Goal: Find specific page/section: Find specific page/section

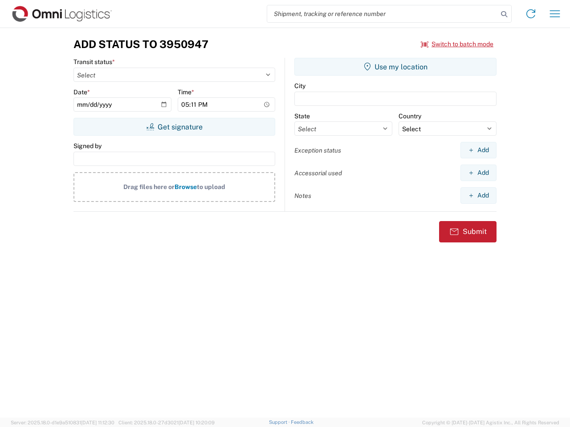
click at [382, 14] on input "search" at bounding box center [382, 13] width 231 height 17
click at [504, 14] on icon at bounding box center [504, 14] width 12 height 12
click at [531, 14] on icon at bounding box center [530, 14] width 14 height 14
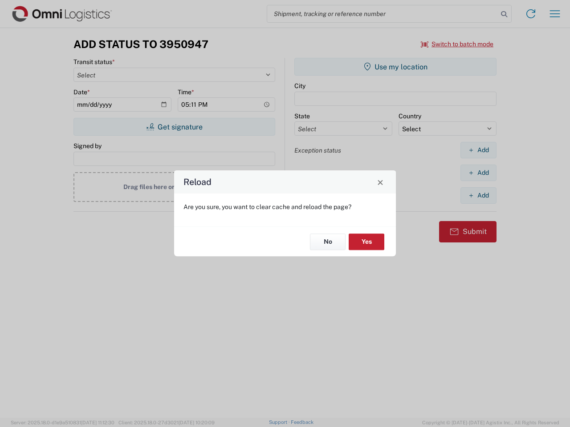
click at [457, 44] on div "Reload Are you sure, you want to clear cache and reload the page? No Yes" at bounding box center [285, 213] width 570 height 427
click at [174, 127] on div "Reload Are you sure, you want to clear cache and reload the page? No Yes" at bounding box center [285, 213] width 570 height 427
click at [395, 67] on div "Reload Are you sure, you want to clear cache and reload the page? No Yes" at bounding box center [285, 213] width 570 height 427
click at [478, 150] on div "Reload Are you sure, you want to clear cache and reload the page? No Yes" at bounding box center [285, 213] width 570 height 427
click at [478, 173] on div "Reload Are you sure, you want to clear cache and reload the page? No Yes" at bounding box center [285, 213] width 570 height 427
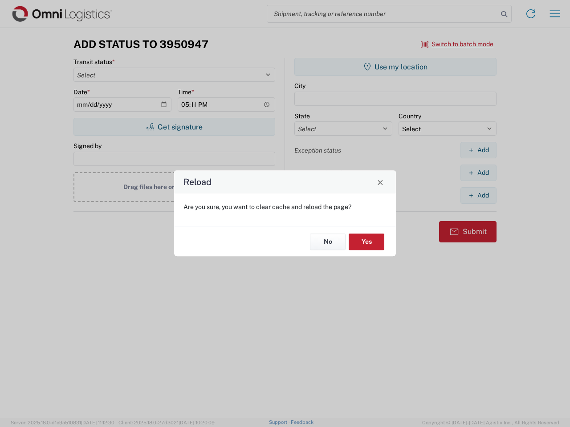
click at [478, 195] on div "Reload Are you sure, you want to clear cache and reload the page? No Yes" at bounding box center [285, 213] width 570 height 427
